Goal: Information Seeking & Learning: Check status

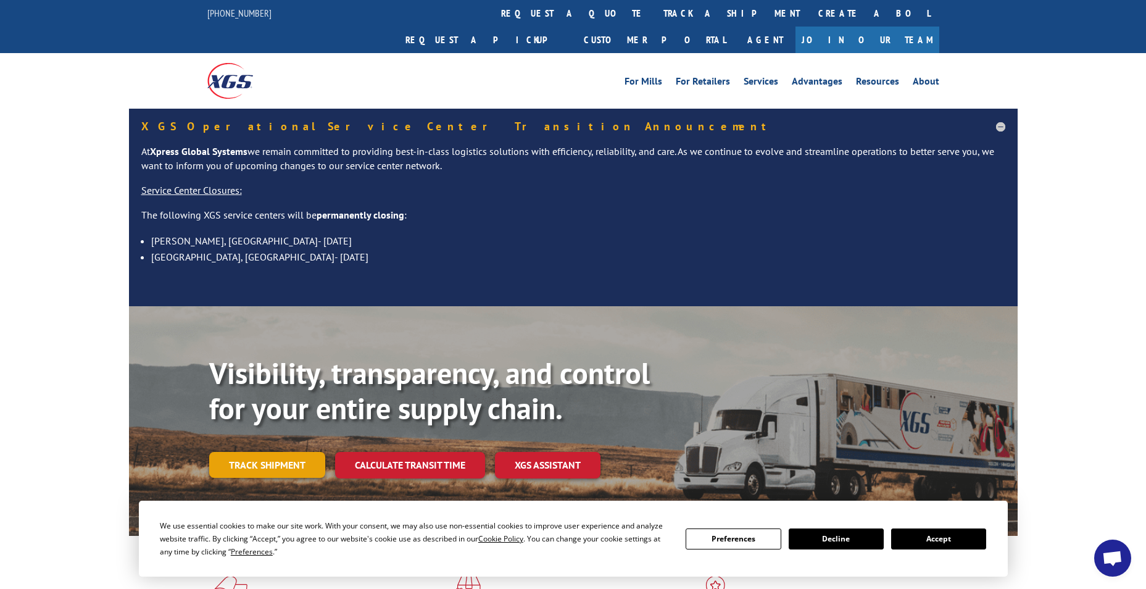
click at [257, 452] on link "Track shipment" at bounding box center [267, 465] width 116 height 26
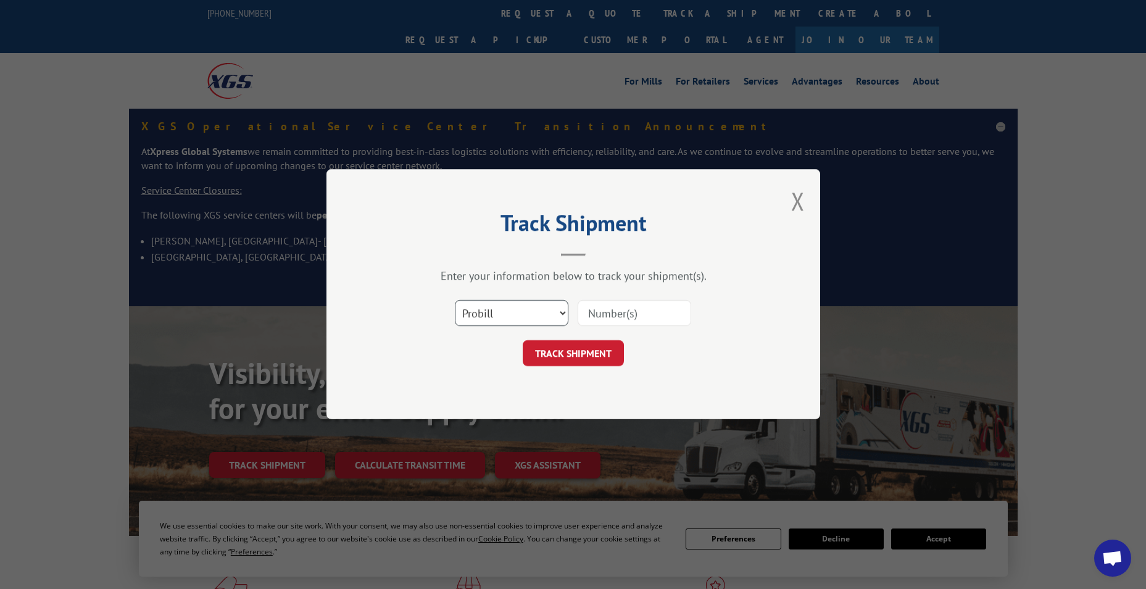
click at [507, 313] on select "Select category... Probill BOL PO" at bounding box center [512, 314] width 114 height 26
select select "bol"
click at [455, 301] on select "Select category... Probill BOL PO" at bounding box center [512, 314] width 114 height 26
click at [604, 309] on input at bounding box center [635, 314] width 114 height 26
paste input "5076567"
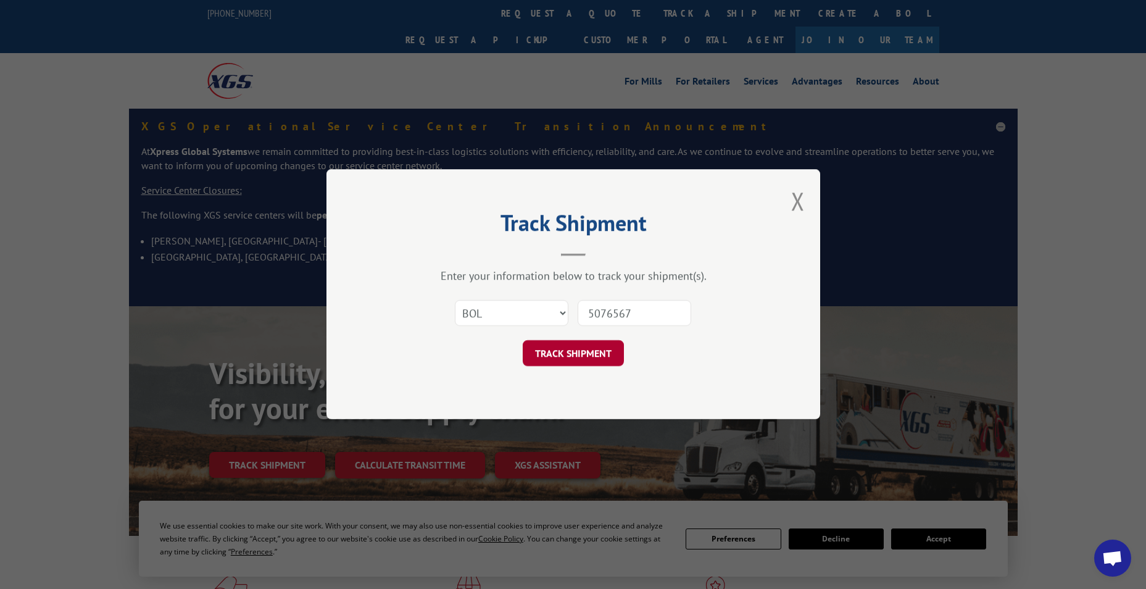
type input "5076567"
drag, startPoint x: 582, startPoint y: 362, endPoint x: 583, endPoint y: 340, distance: 22.2
click at [582, 362] on button "TRACK SHIPMENT" at bounding box center [573, 354] width 101 height 26
